Goal: Information Seeking & Learning: Learn about a topic

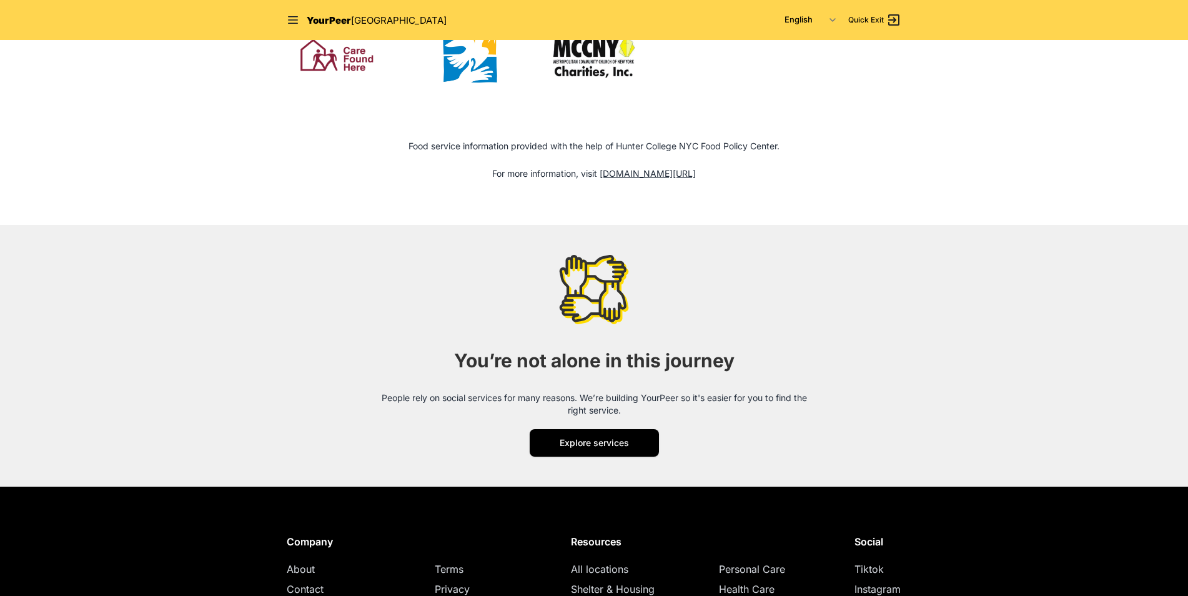
scroll to position [1436, 0]
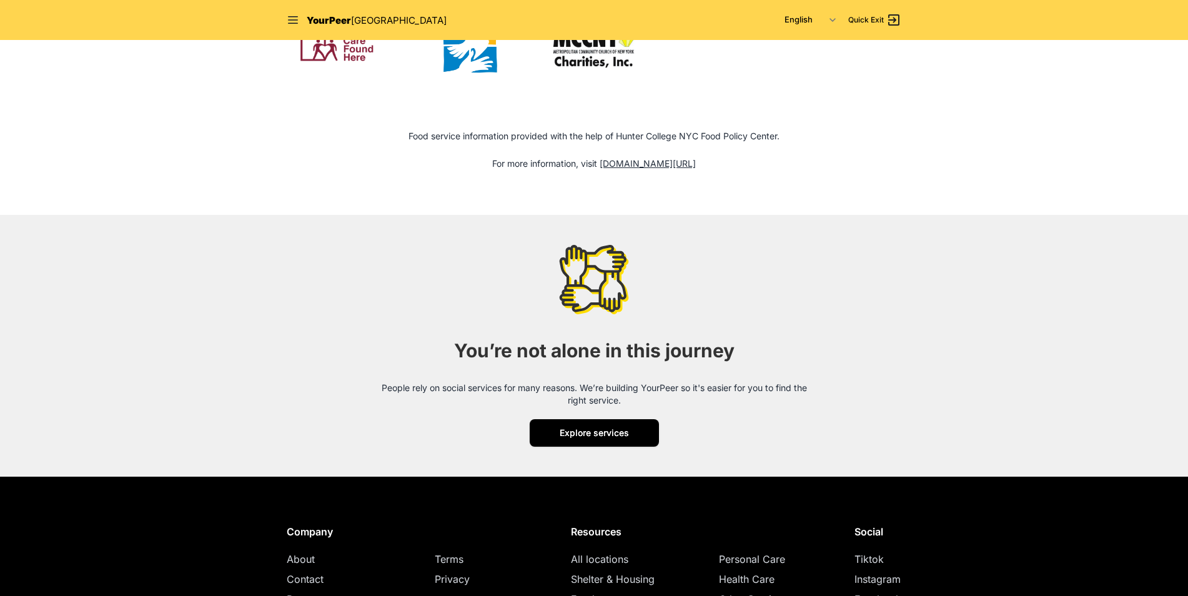
click at [561, 430] on span "Explore services" at bounding box center [593, 432] width 69 height 11
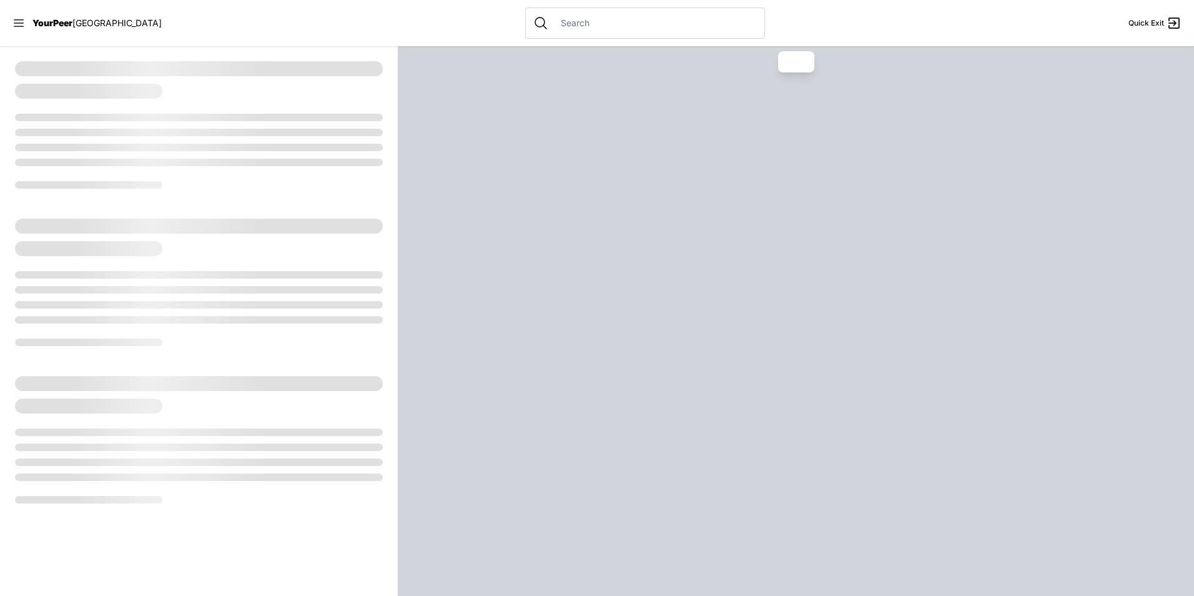
select select "recentlyUpdated"
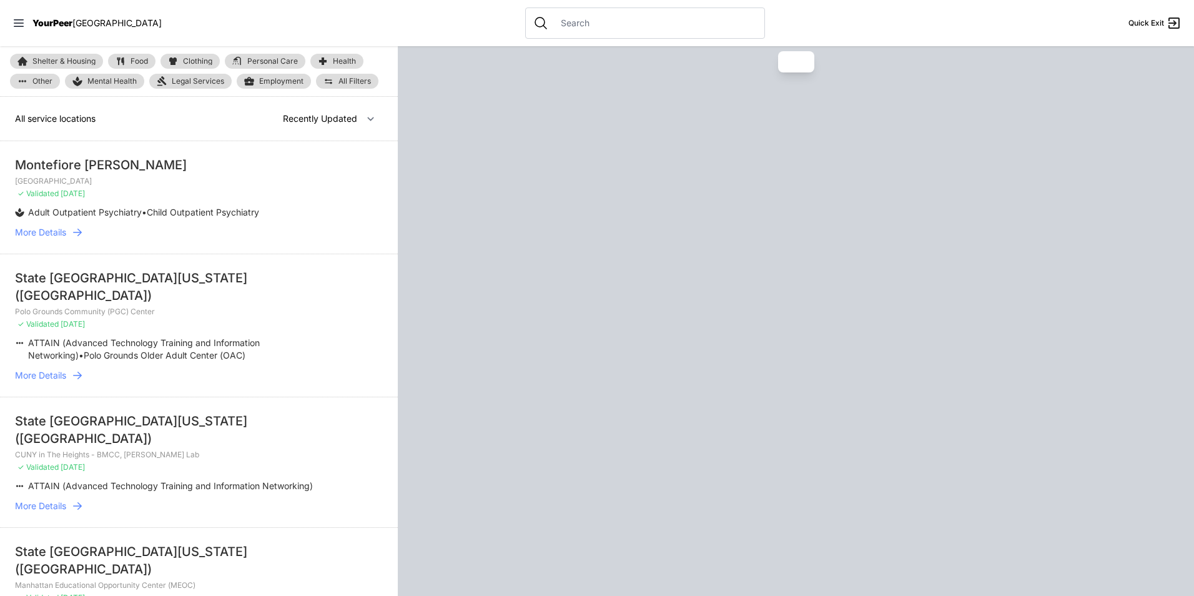
click at [52, 20] on span "YourPeer" at bounding box center [52, 22] width 40 height 11
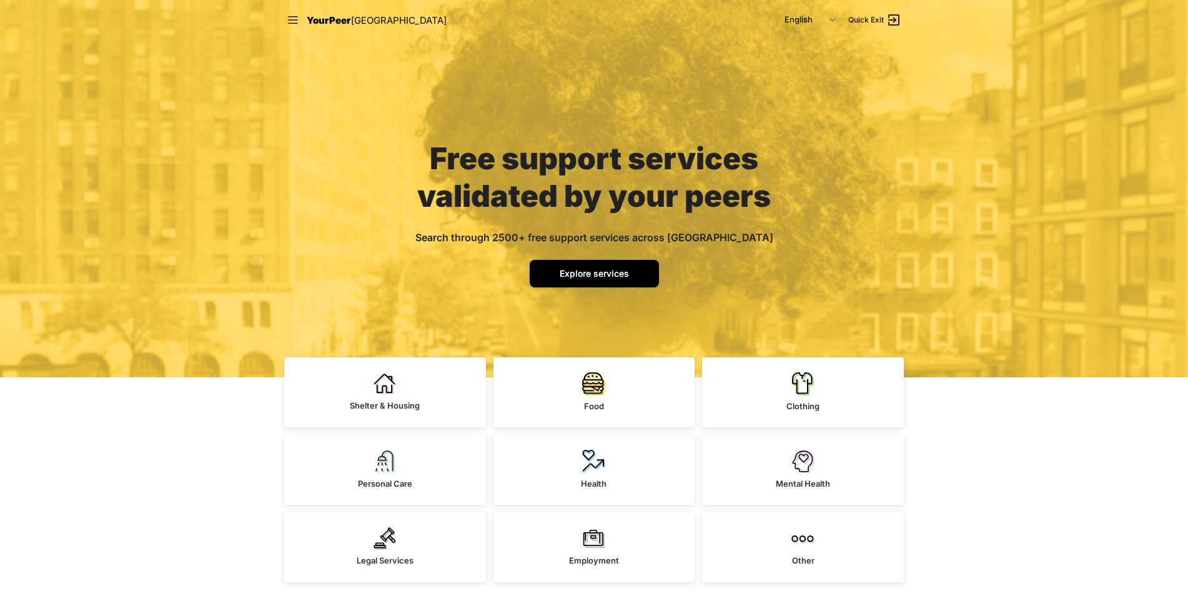
click at [590, 266] on link "Explore services" at bounding box center [593, 273] width 129 height 27
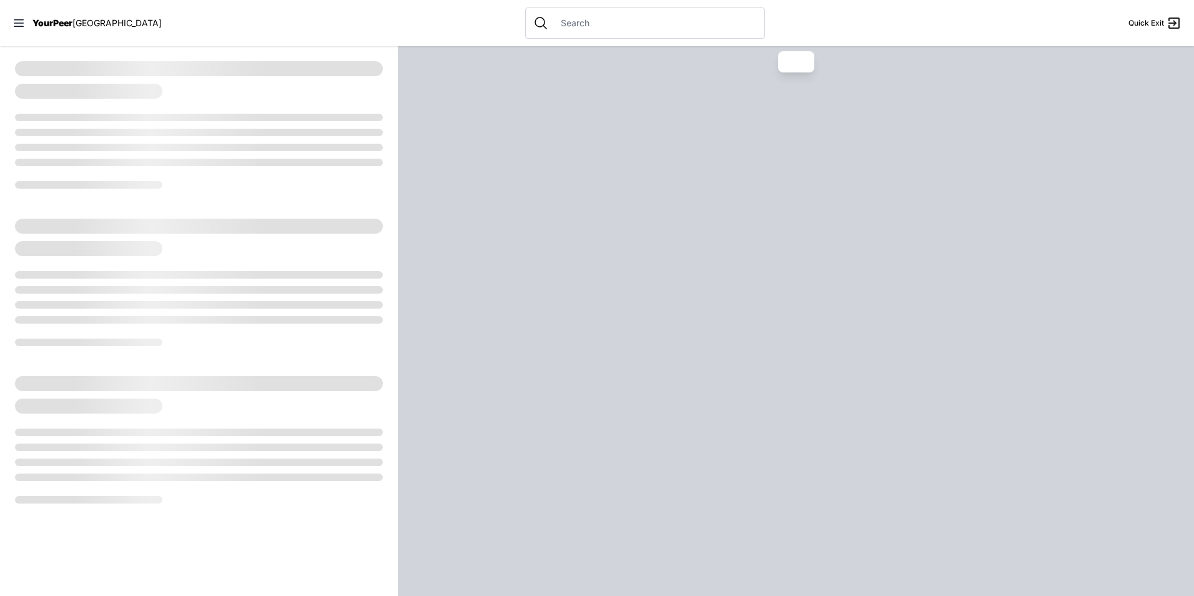
select select "recentlyUpdated"
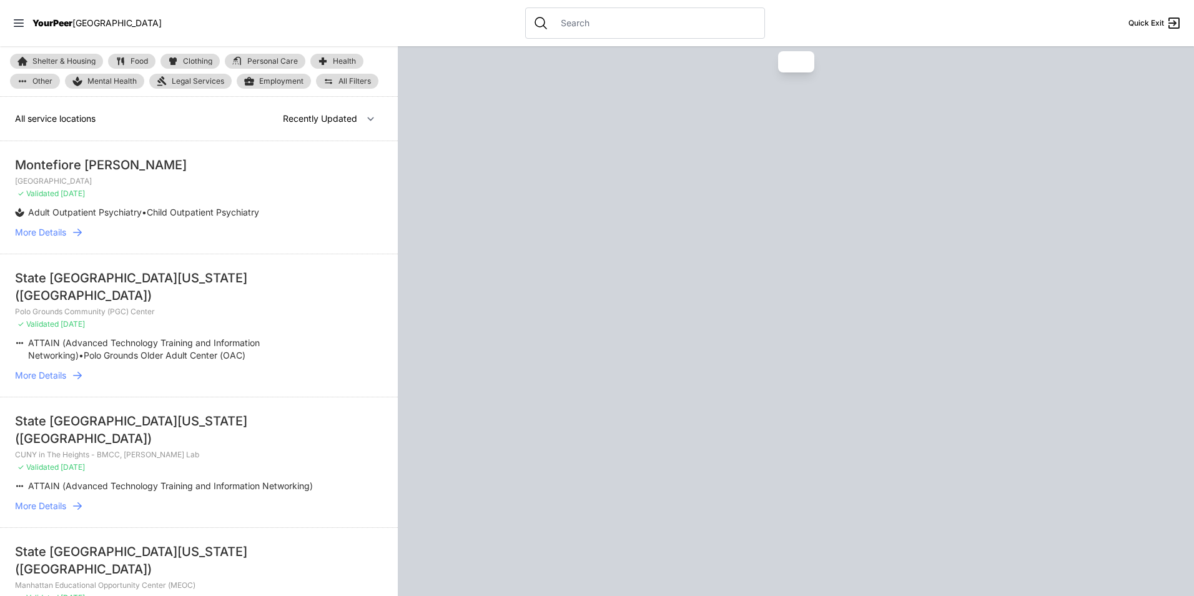
click at [72, 21] on span "YourPeer" at bounding box center [52, 22] width 40 height 11
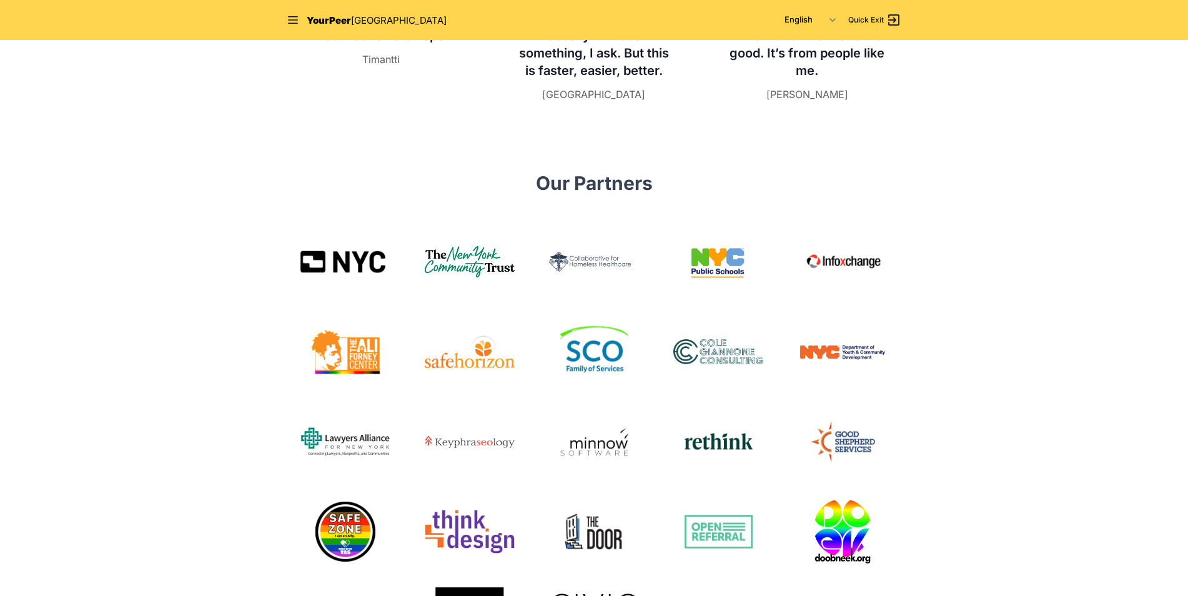
scroll to position [687, 0]
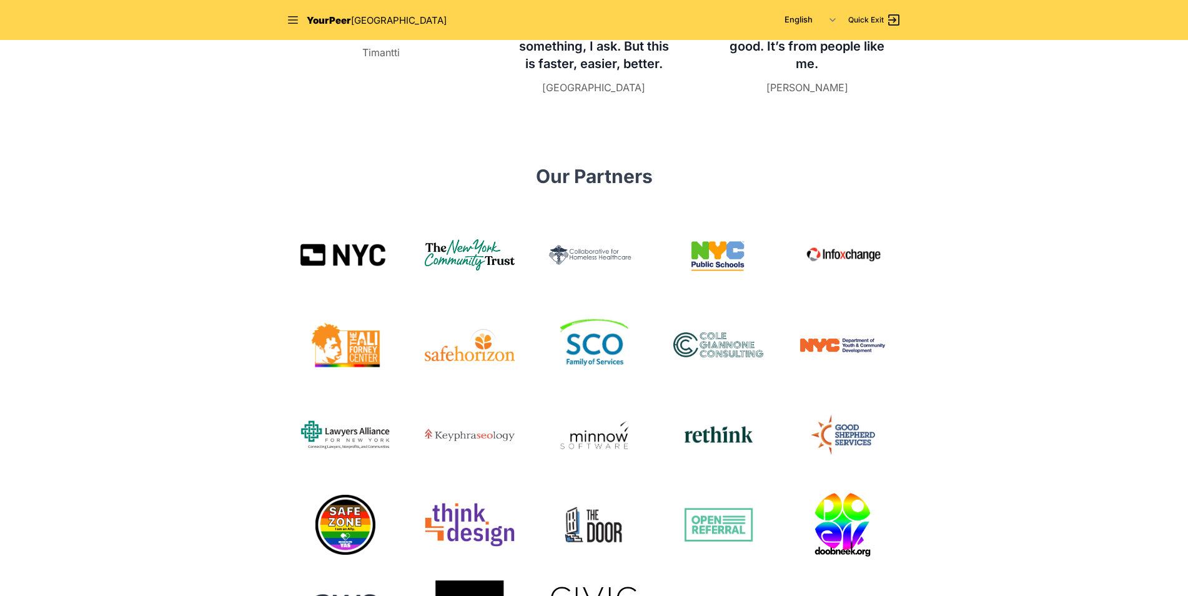
click at [647, 170] on span "Our Partners" at bounding box center [594, 176] width 117 height 22
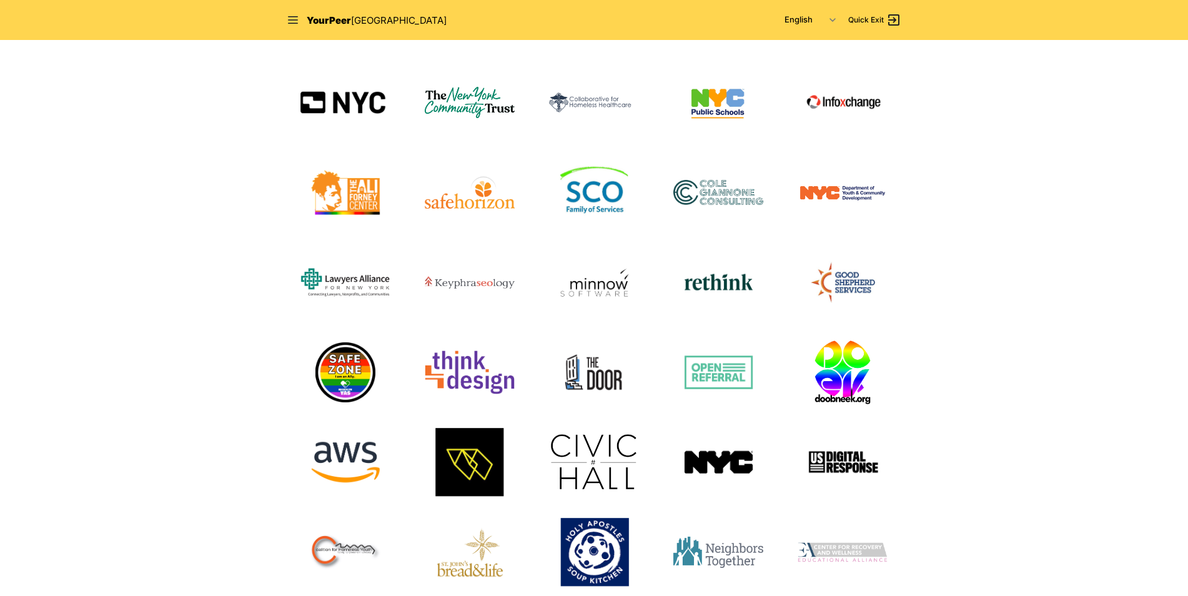
scroll to position [937, 0]
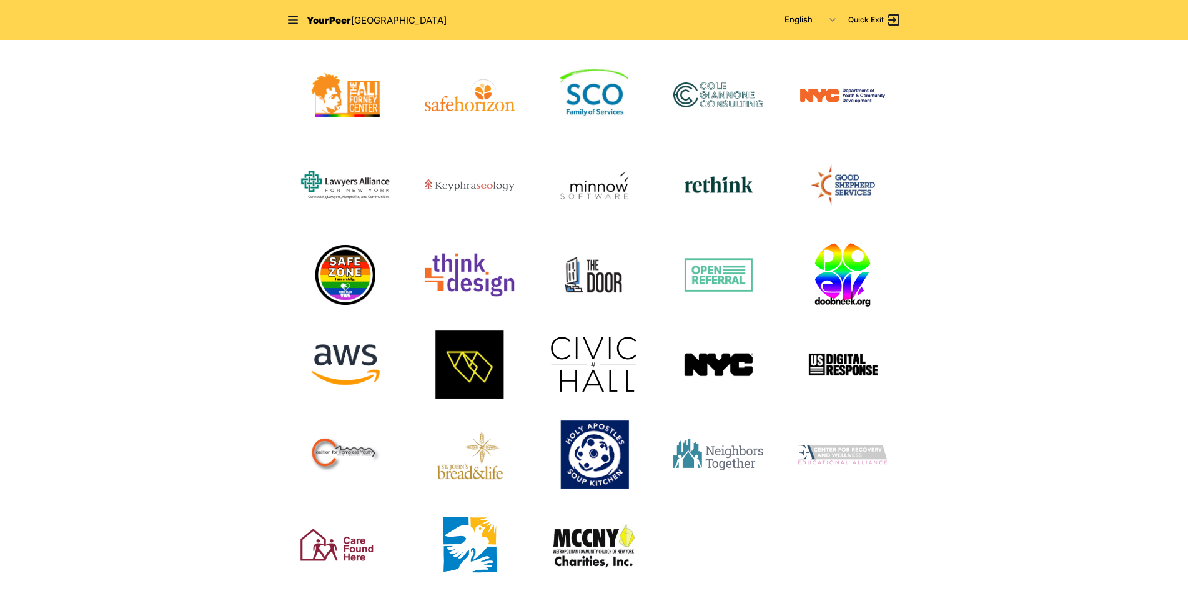
click at [340, 4] on nav "YourPeer NYC English Español 简体中文 বাংলা Français Русский Quick Exit" at bounding box center [593, 20] width 639 height 40
click at [336, 19] on span "YourPeer" at bounding box center [329, 20] width 44 height 12
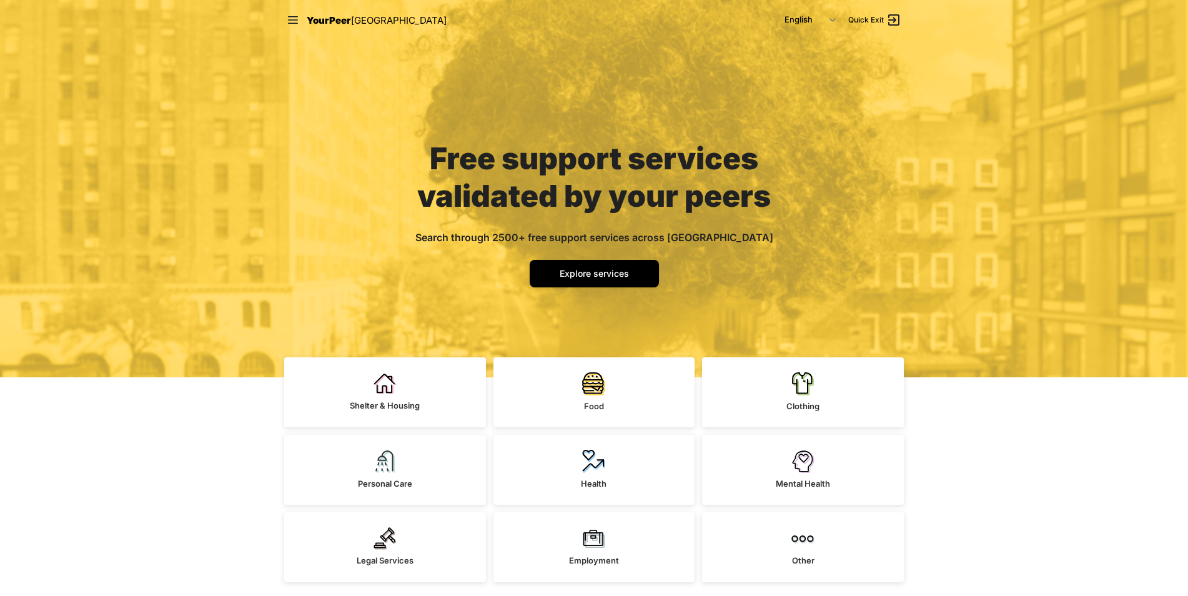
click at [330, 27] on link "YourPeer [GEOGRAPHIC_DATA]" at bounding box center [377, 20] width 140 height 16
click at [292, 24] on icon at bounding box center [293, 19] width 10 height 7
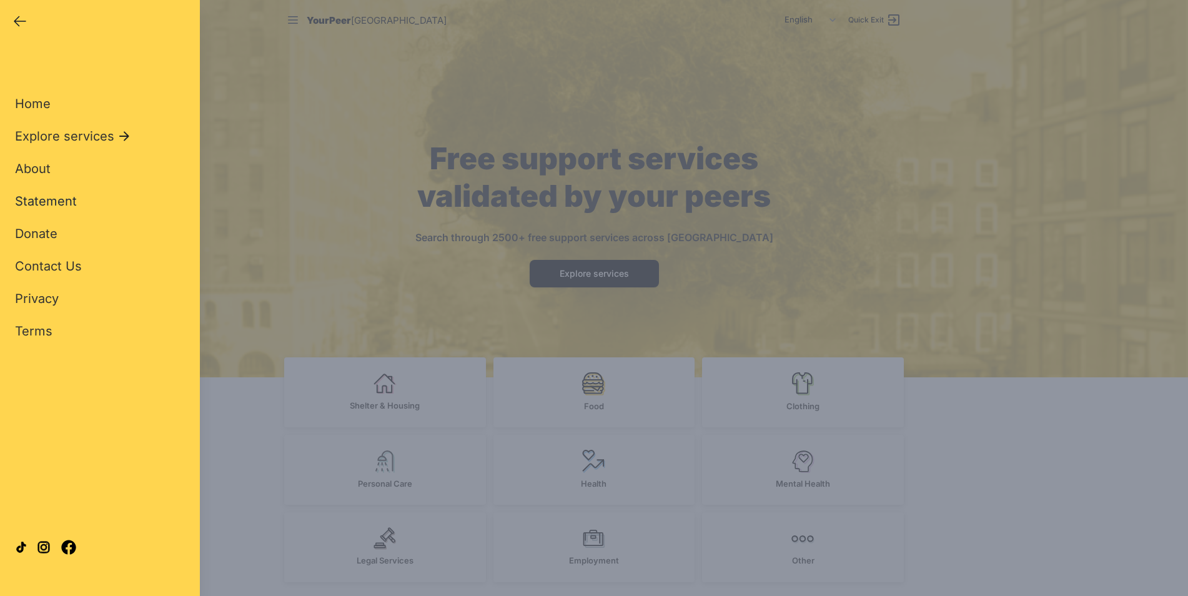
click at [53, 202] on span "Statement" at bounding box center [46, 201] width 62 height 15
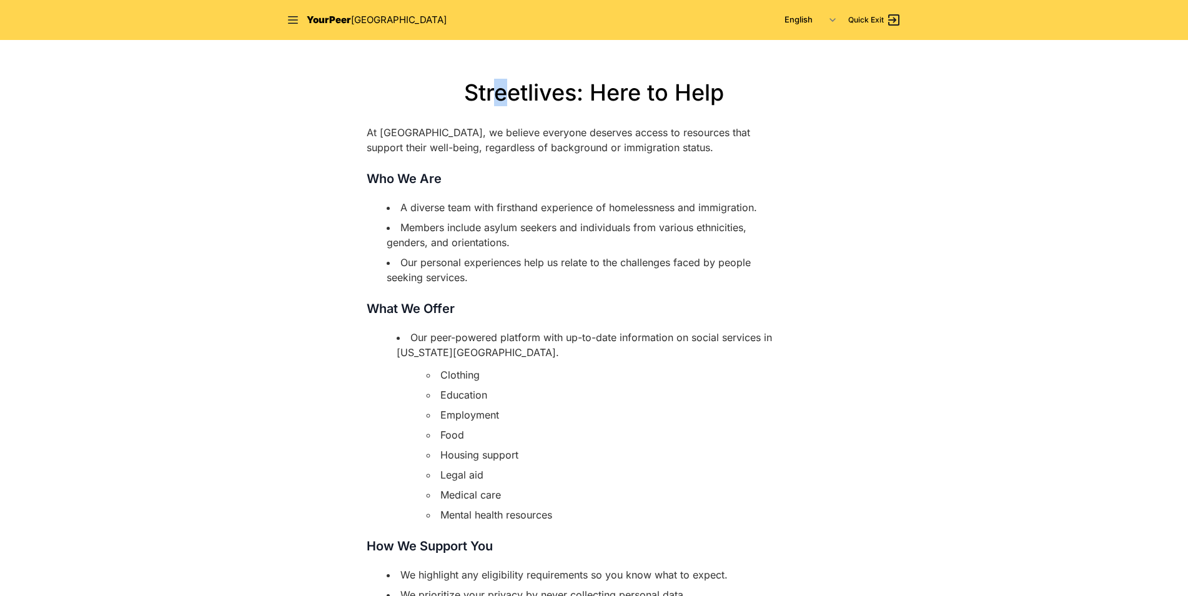
click at [505, 94] on h1 "Streetlives: Here to Help" at bounding box center [594, 92] width 455 height 25
click at [507, 92] on h1 "Streetlives: Here to Help" at bounding box center [594, 92] width 455 height 25
click at [506, 101] on h1 "Streetlives: Here to Help" at bounding box center [594, 92] width 455 height 25
click at [431, 119] on div "Streetlives: Here to Help At Streetlives, we believe everyone deserves access t…" at bounding box center [594, 467] width 480 height 774
click at [365, 135] on div "Streetlives: Here to Help At Streetlives, we believe everyone deserves access t…" at bounding box center [594, 467] width 480 height 774
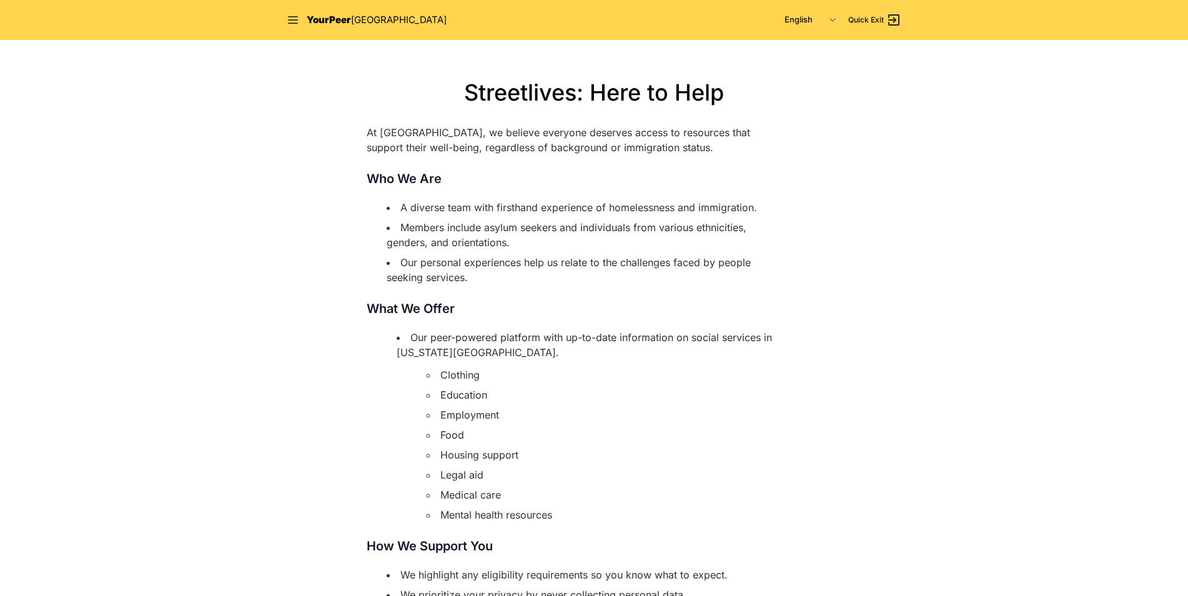
click at [333, 22] on span "YourPeer" at bounding box center [329, 20] width 44 height 12
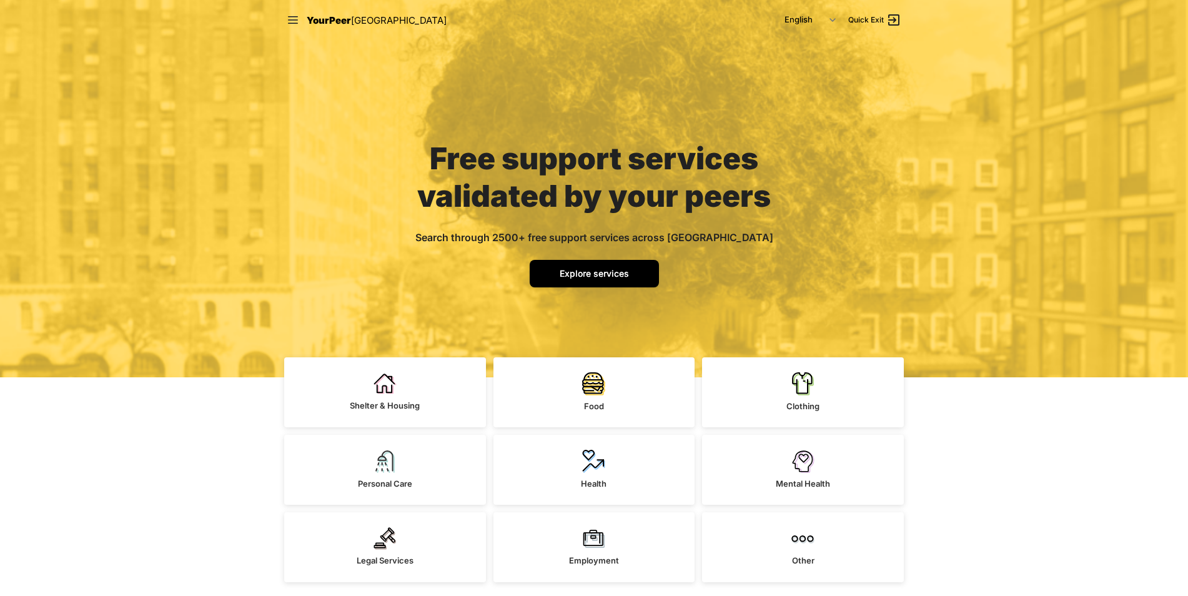
click at [587, 265] on link "Explore services" at bounding box center [593, 273] width 129 height 27
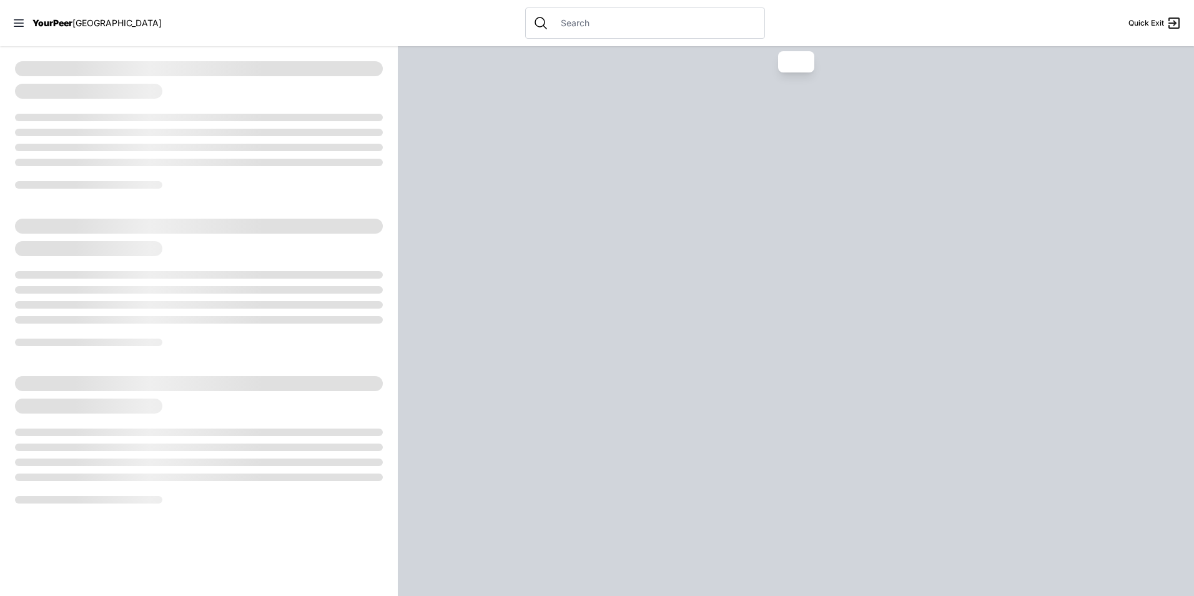
select select "recentlyUpdated"
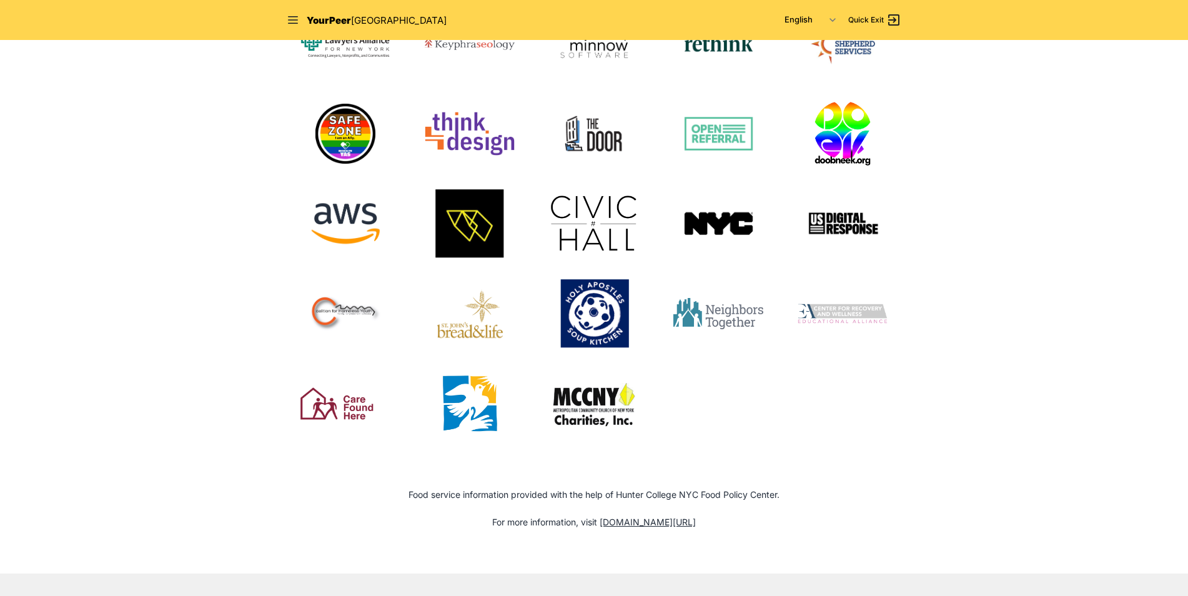
scroll to position [1124, 0]
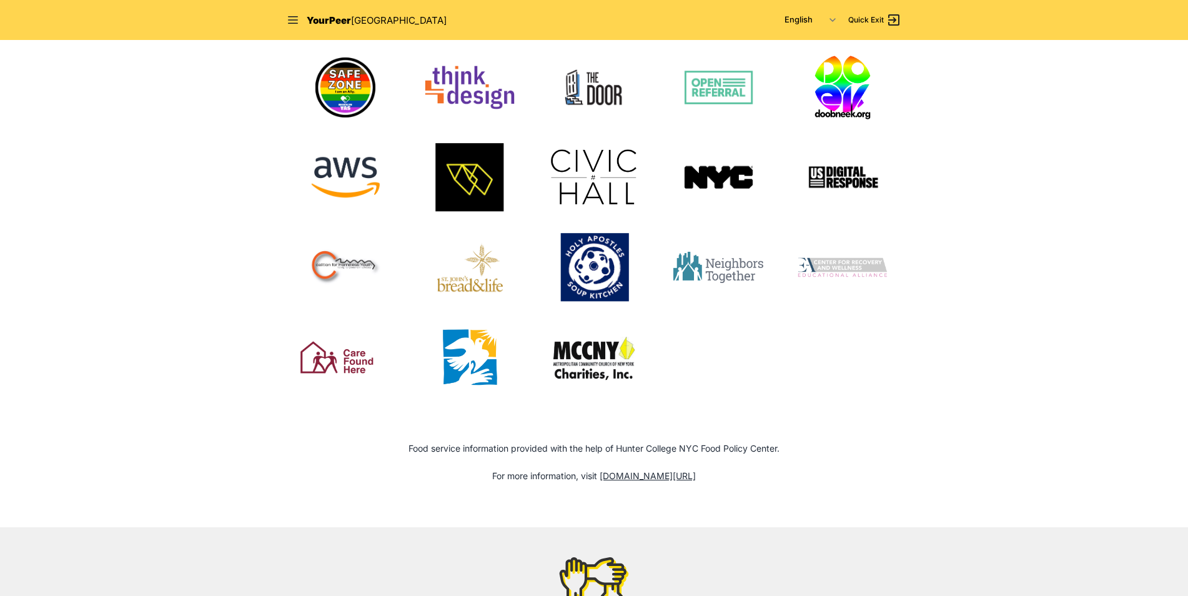
click at [609, 93] on img at bounding box center [594, 87] width 60 height 60
click at [825, 19] on select "English Español 简体中文 বাংলা Français Русский" at bounding box center [810, 20] width 66 height 22
click at [931, 86] on section "Our Partners Food service information provided with the help of Hunter College …" at bounding box center [594, 112] width 1188 height 829
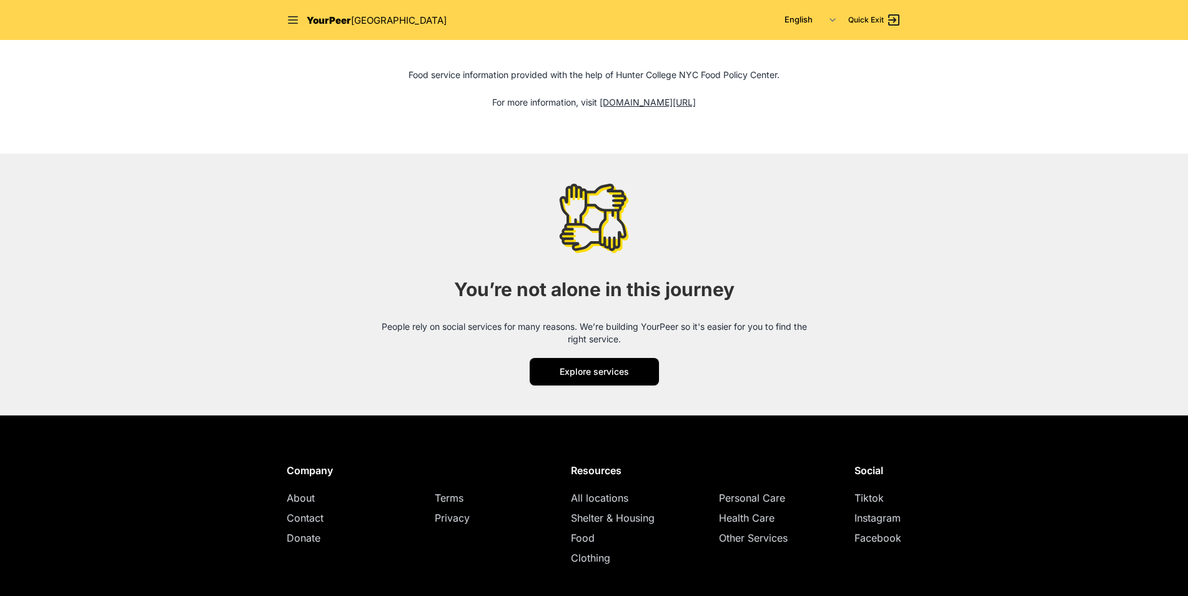
scroll to position [1499, 0]
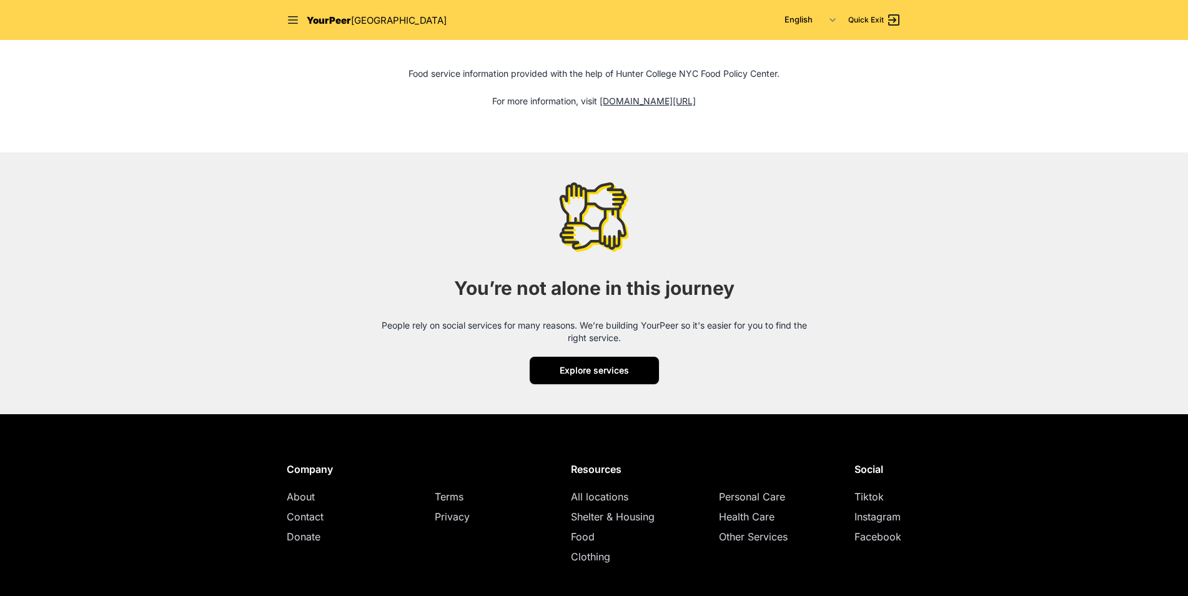
click at [598, 372] on span "Explore services" at bounding box center [593, 370] width 69 height 11
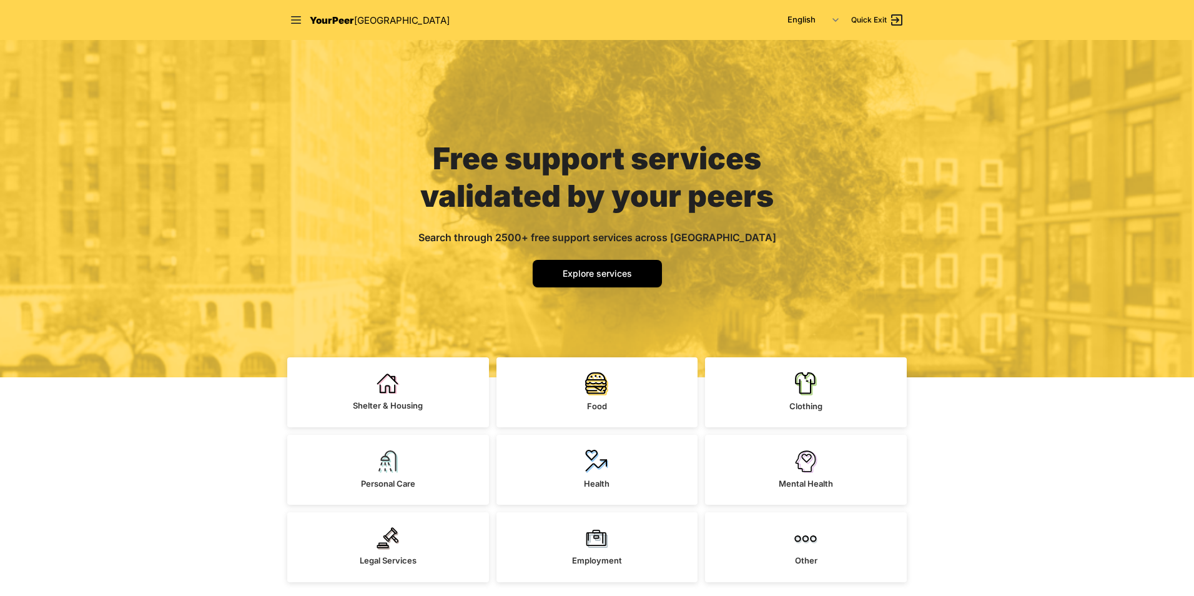
select select "recentlyUpdated"
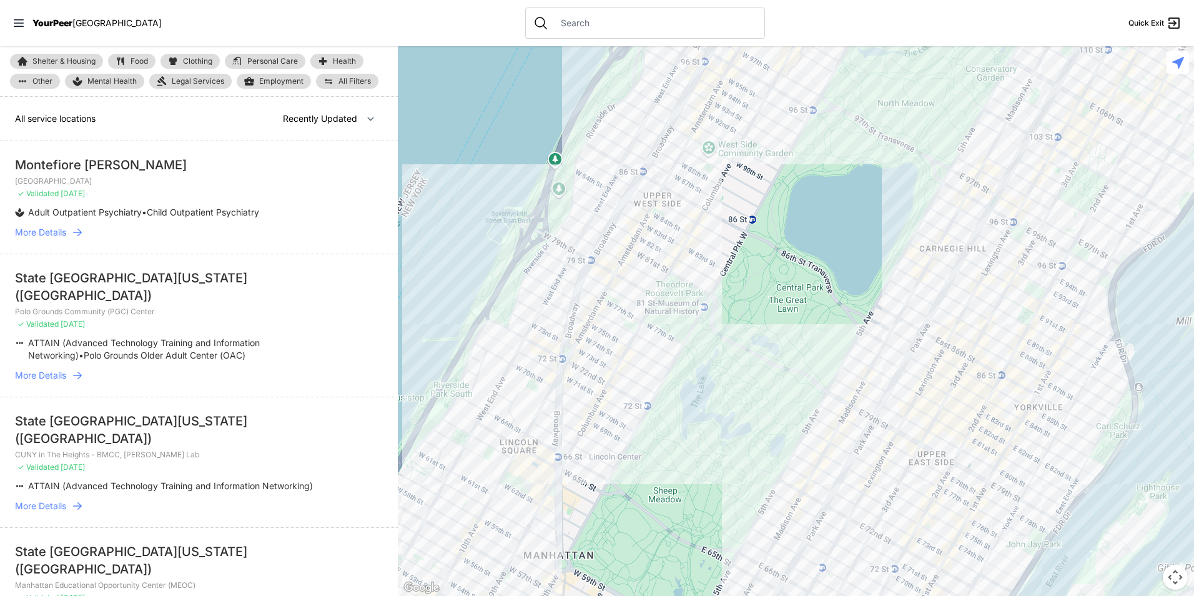
click at [61, 62] on span "Shelter & Housing" at bounding box center [63, 60] width 63 height 7
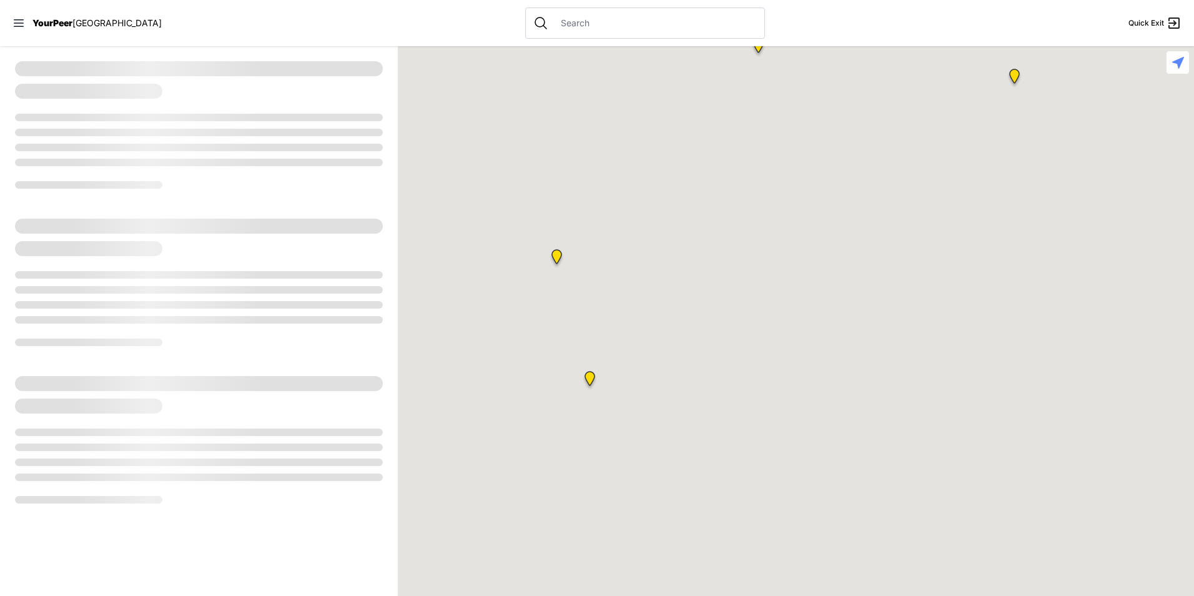
select select "recentlyUpdated"
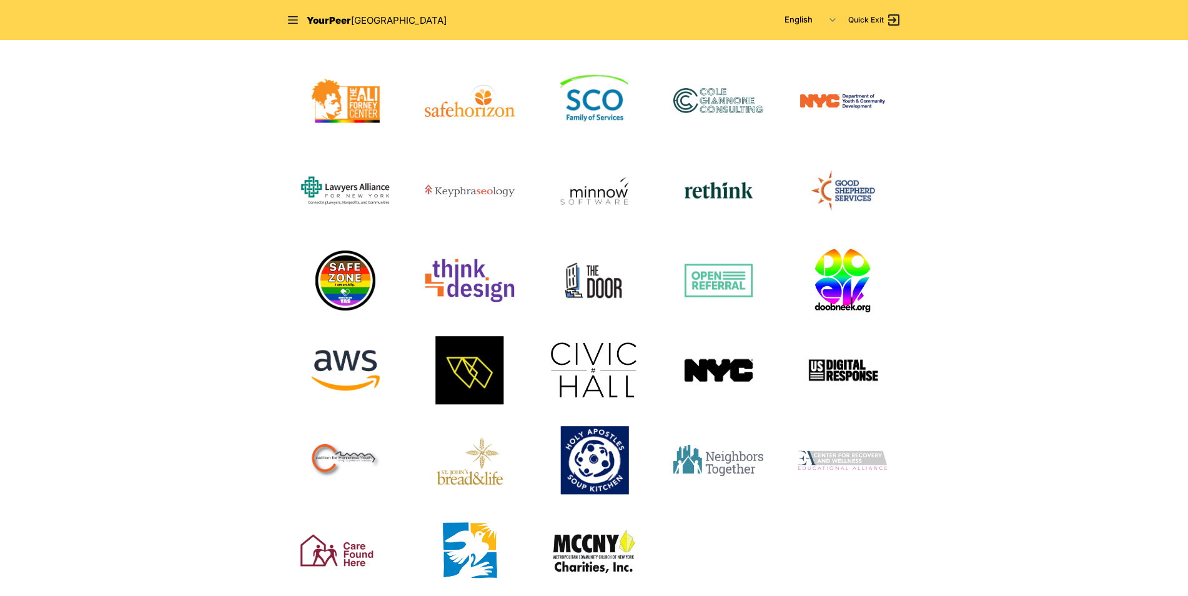
scroll to position [1286, 0]
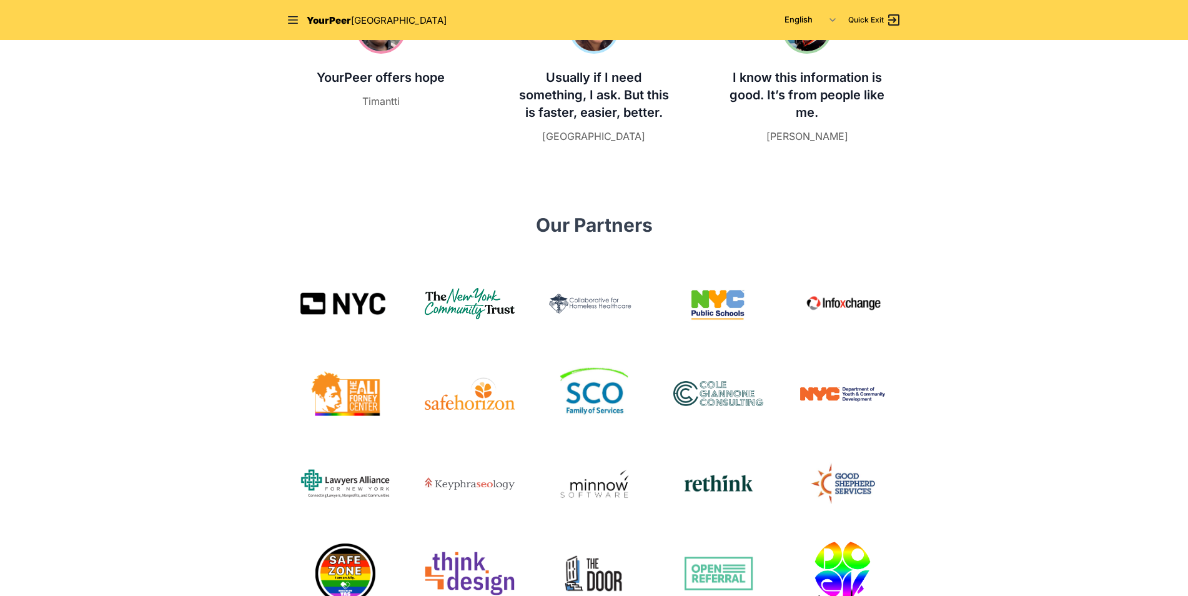
scroll to position [1036, 0]
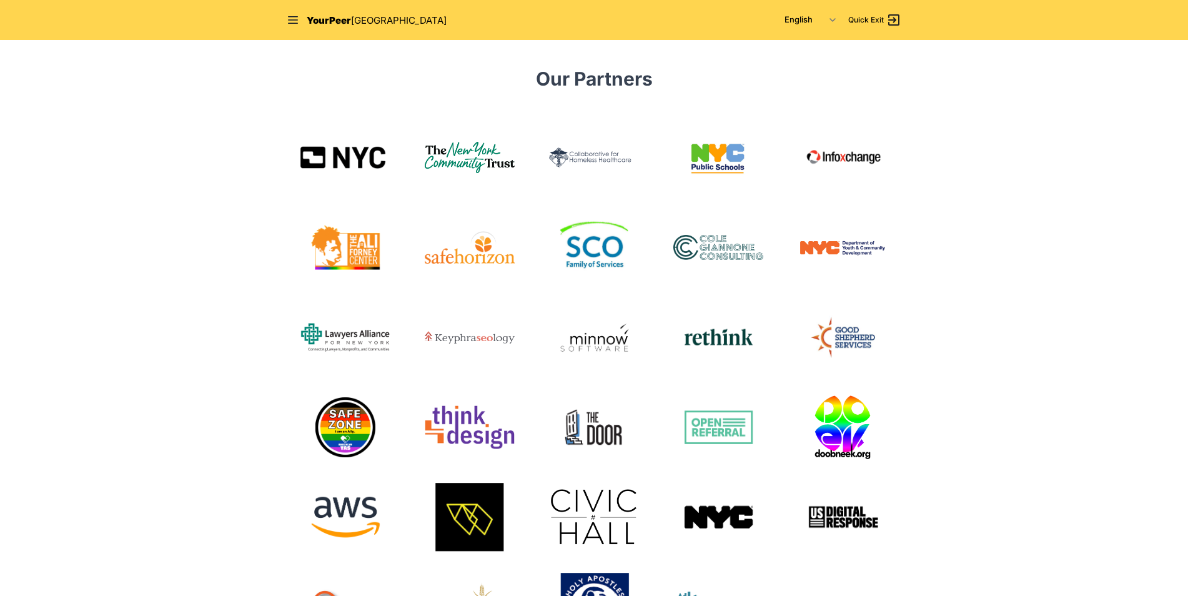
scroll to position [749, 0]
